Goal: Task Accomplishment & Management: Complete application form

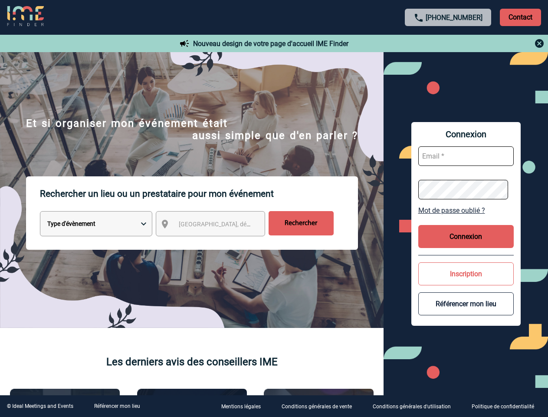
click at [274, 208] on p "Rechercher un lieu ou un prestataire pour mon événement" at bounding box center [199, 193] width 318 height 35
click at [521, 17] on p "Contact" at bounding box center [520, 17] width 41 height 17
click at [448, 43] on div at bounding box center [448, 43] width 193 height 10
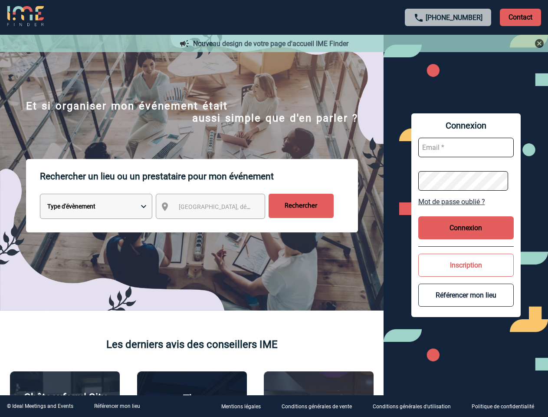
click at [218, 166] on div at bounding box center [109, 83] width 219 height 166
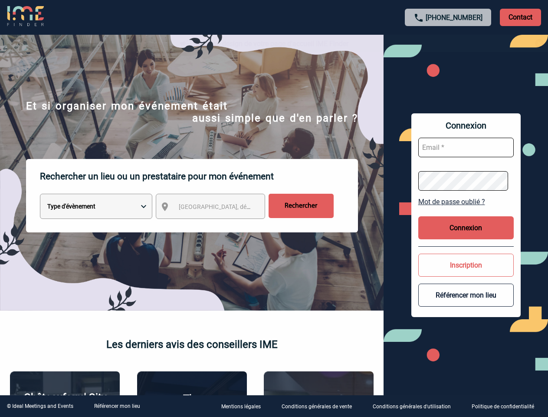
click at [466, 210] on div at bounding box center [274, 208] width 548 height 417
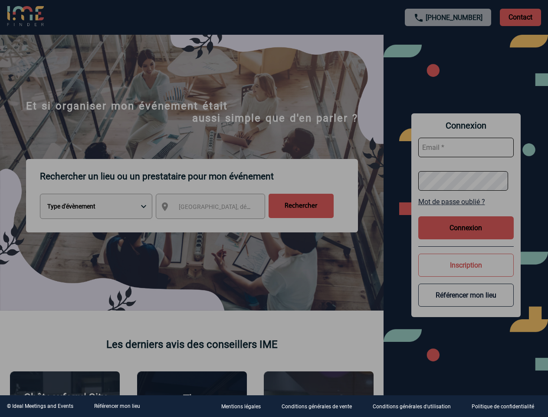
click at [466, 236] on div at bounding box center [274, 208] width 548 height 417
click at [466, 274] on div at bounding box center [274, 208] width 548 height 417
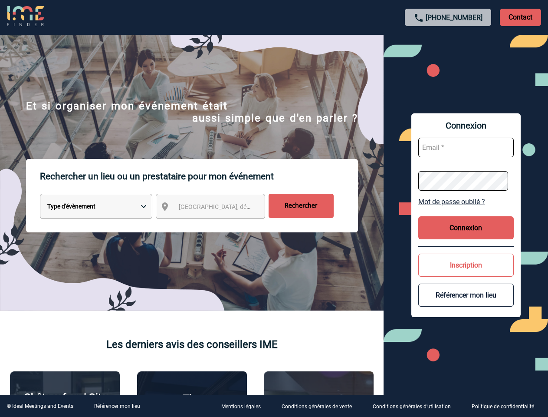
click at [466, 303] on button "Référencer mon lieu" at bounding box center [467, 295] width 96 height 23
click at [117, 406] on link "Référencer mon lieu" at bounding box center [117, 406] width 46 height 6
